Goal: Understand process/instructions: Learn how to perform a task or action

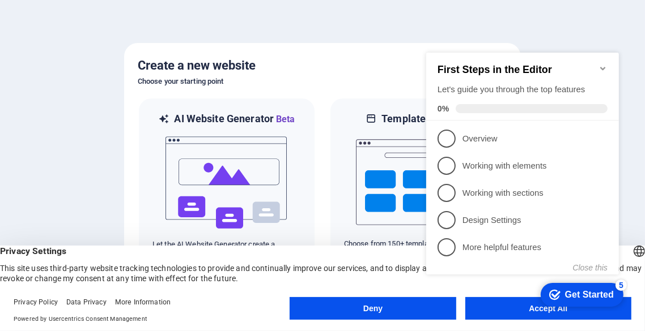
click at [533, 304] on div "checkmark Get Started 5 First Steps in the Editor Let's guide you through the t…" at bounding box center [524, 176] width 206 height 270
click at [528, 314] on appcues-checklist "Contextual help checklist present on screen" at bounding box center [525, 177] width 206 height 273
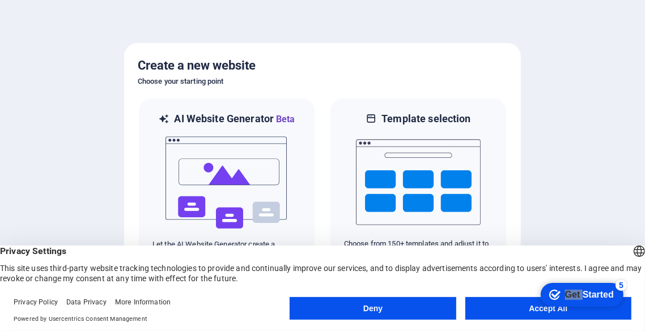
click at [521, 309] on button "Accept All" at bounding box center [548, 308] width 166 height 23
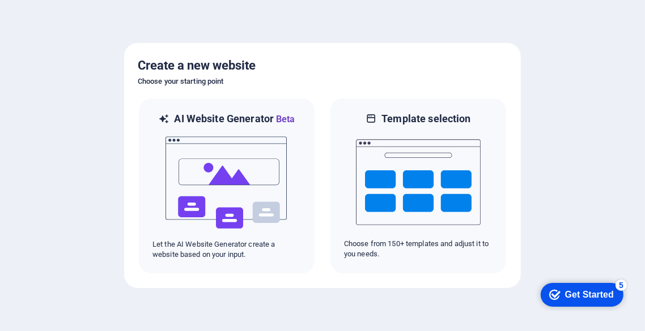
click at [589, 291] on div "Get Started" at bounding box center [588, 295] width 49 height 10
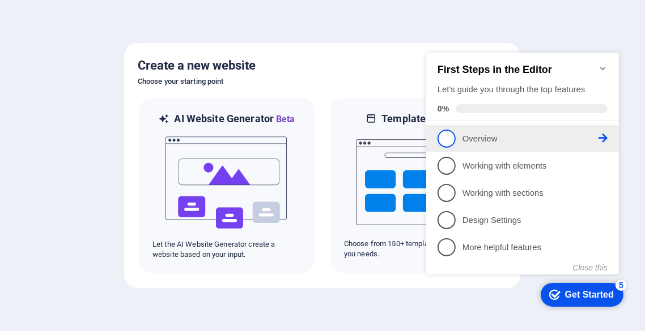
click at [450, 139] on span "1" at bounding box center [446, 138] width 18 height 18
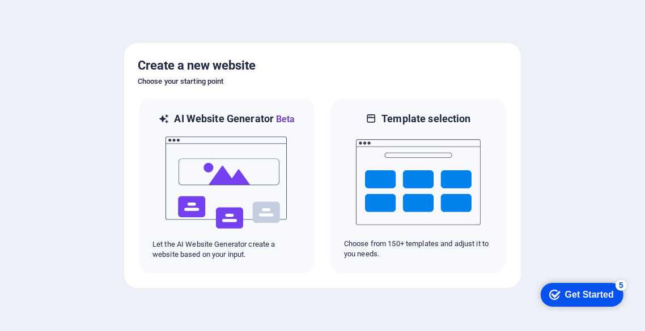
click at [601, 290] on div "Get Started" at bounding box center [588, 295] width 49 height 10
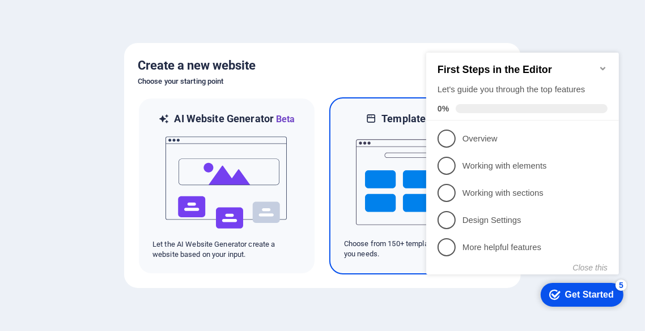
click at [400, 202] on img at bounding box center [418, 182] width 125 height 113
